Goal: Navigation & Orientation: Find specific page/section

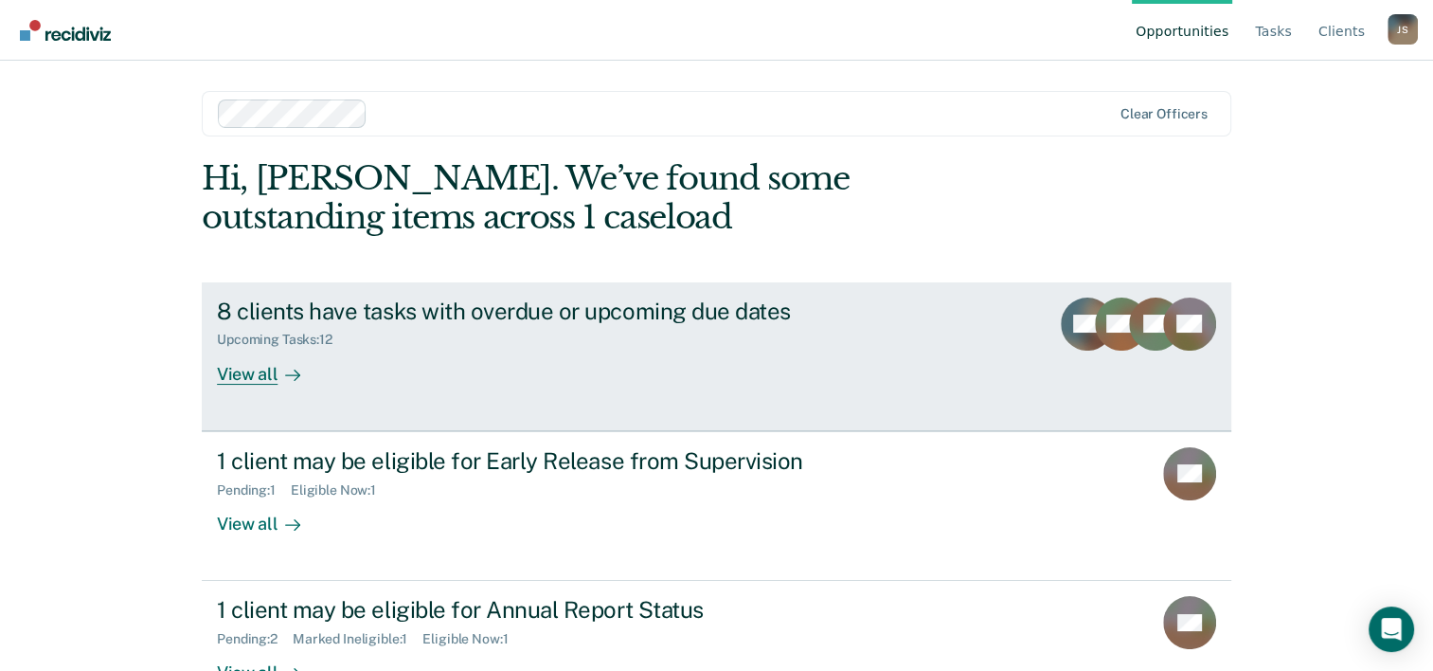
click at [235, 375] on div "View all" at bounding box center [270, 366] width 106 height 37
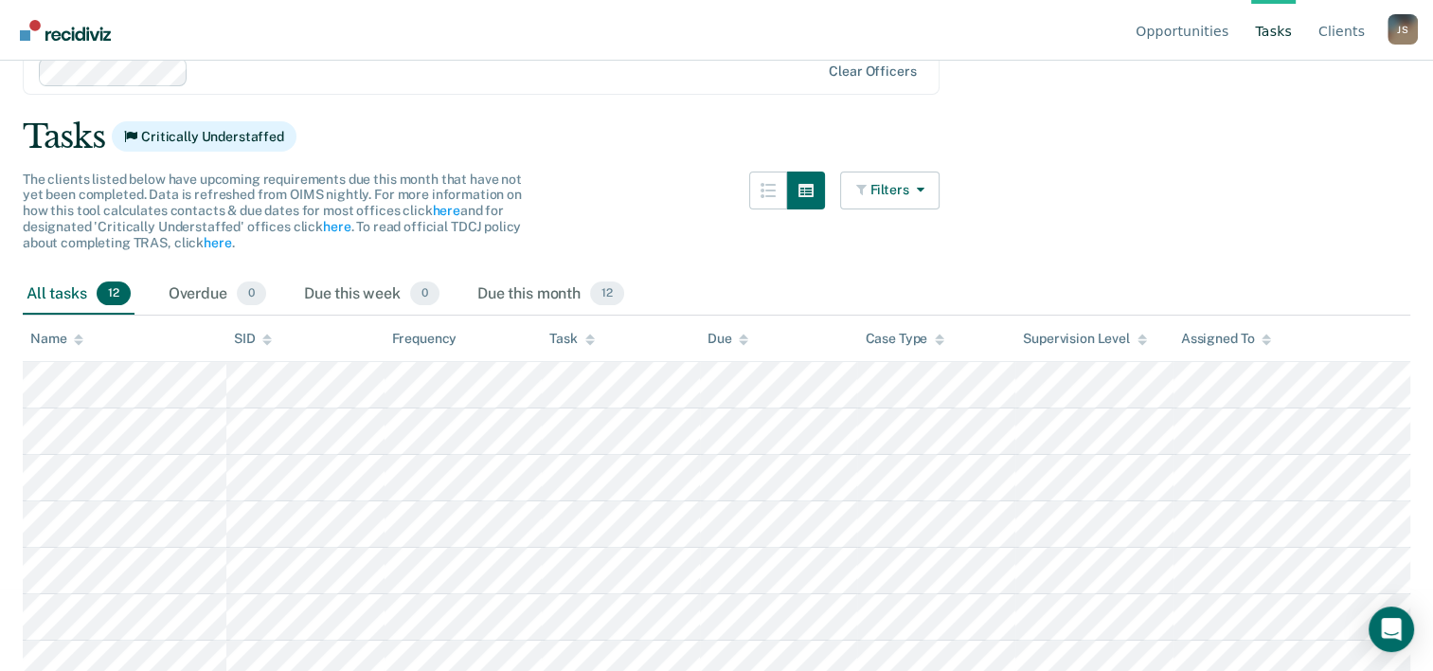
scroll to position [80, 0]
